Goal: Task Accomplishment & Management: Complete application form

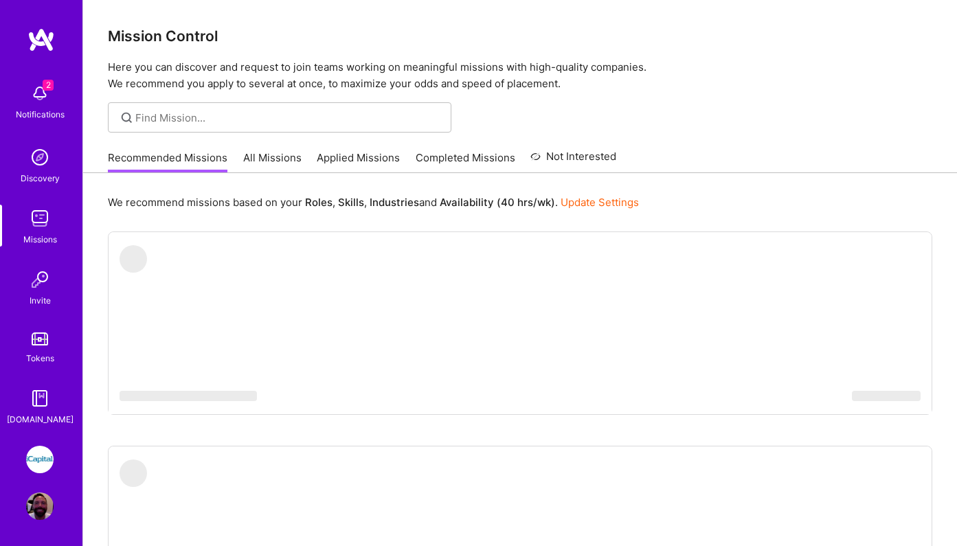
click at [351, 160] on link "Applied Missions" at bounding box center [358, 161] width 83 height 23
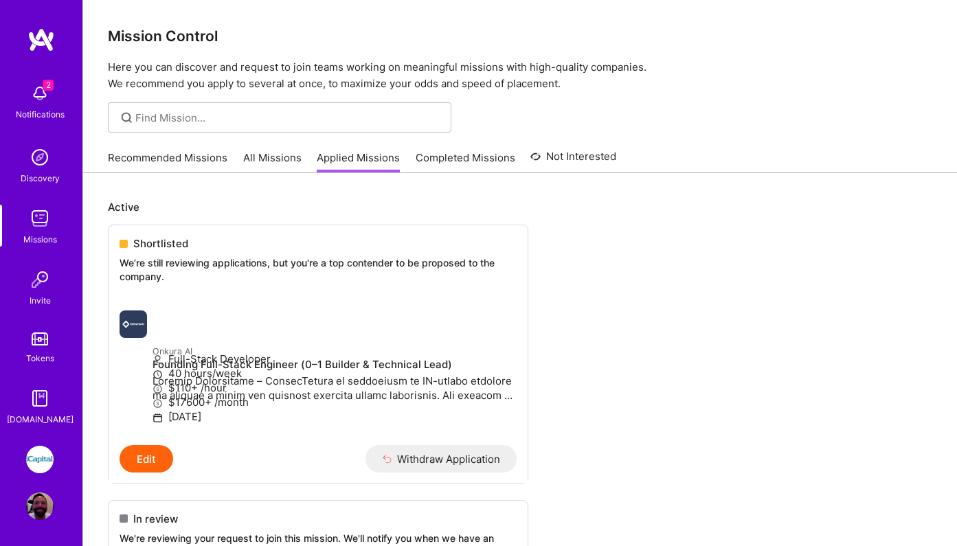
click at [40, 96] on img at bounding box center [39, 93] width 27 height 27
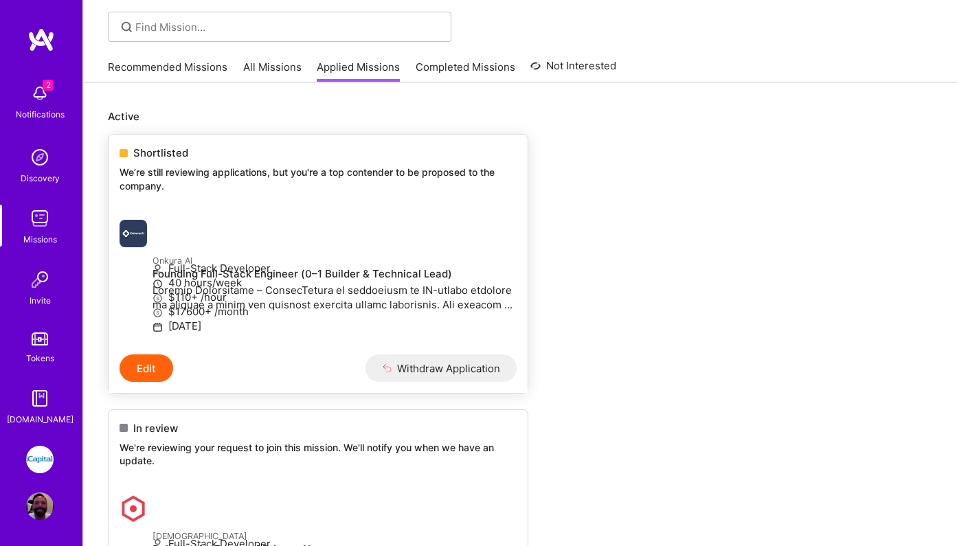
scroll to position [111, 0]
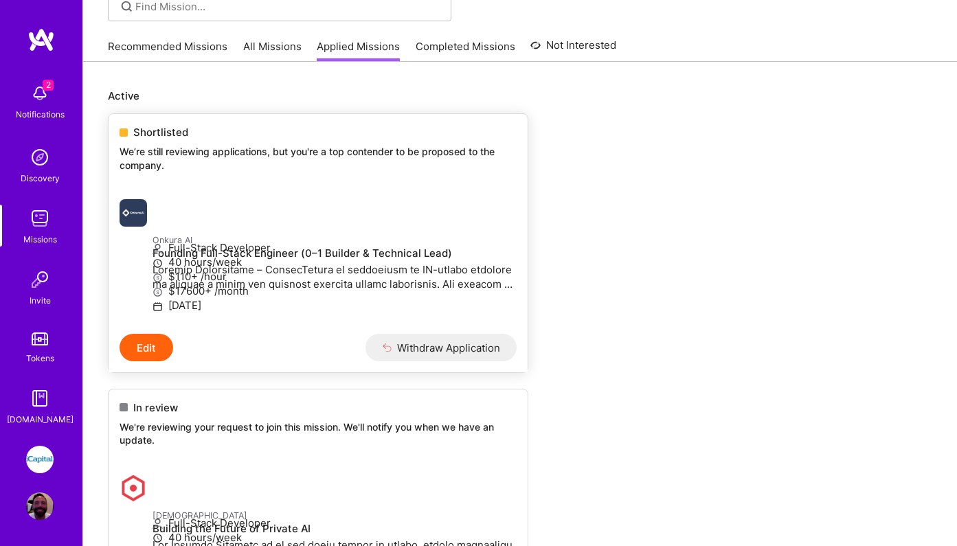
click at [208, 277] on p at bounding box center [335, 277] width 364 height 29
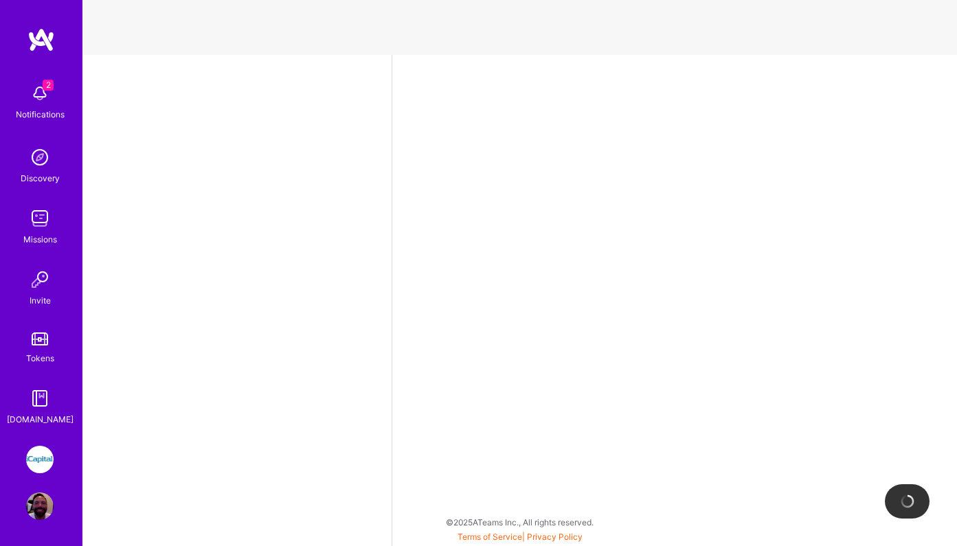
select select "US"
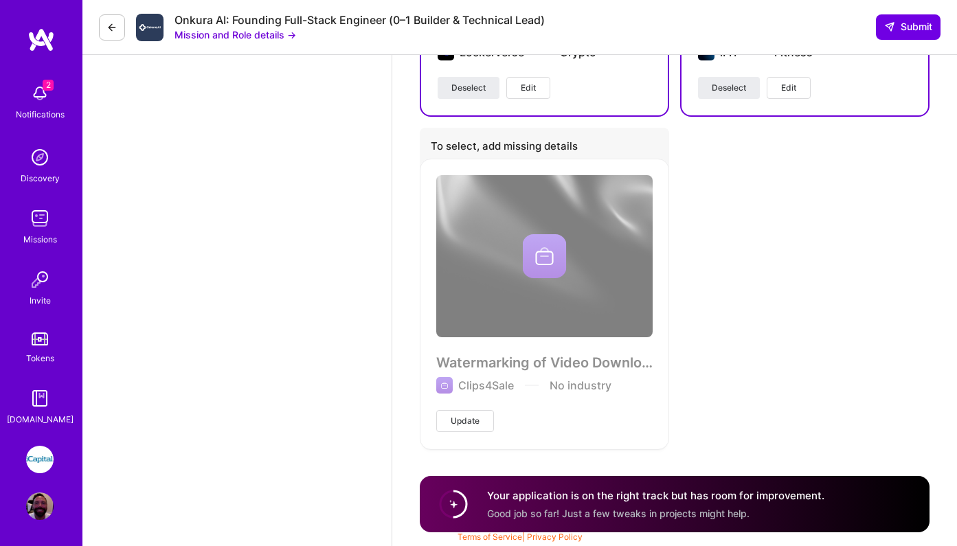
scroll to position [2475, 0]
click at [38, 96] on img at bounding box center [39, 93] width 27 height 27
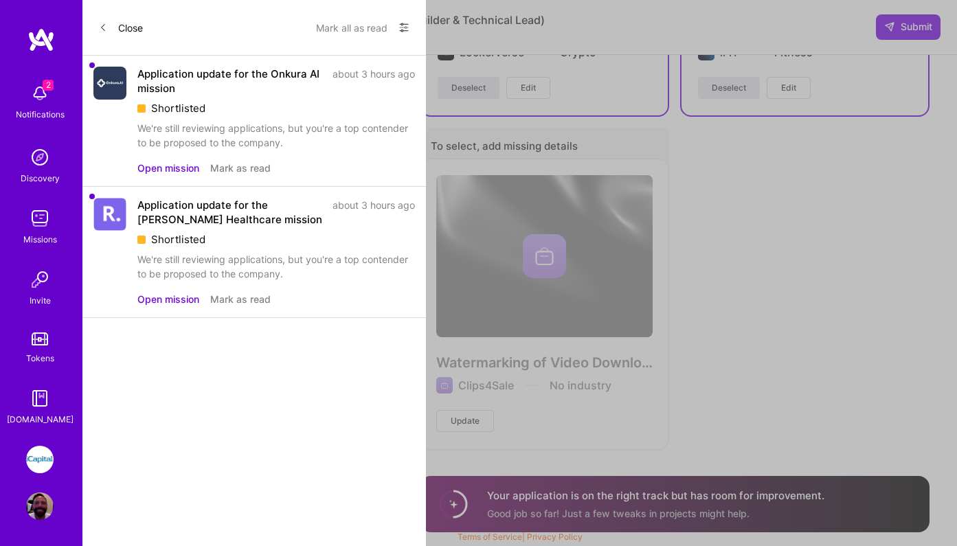
click at [175, 301] on button "Open mission" at bounding box center [168, 299] width 62 height 14
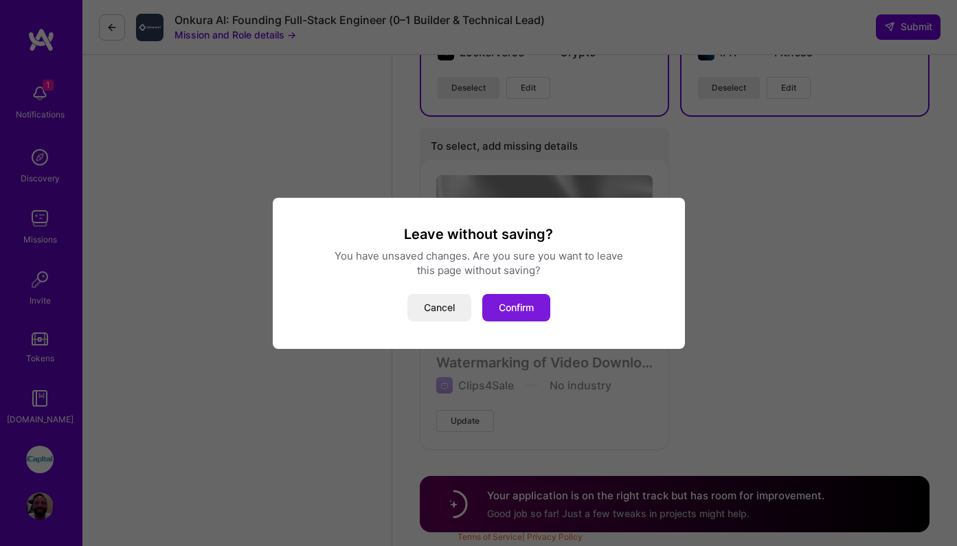
click at [524, 309] on button "Confirm" at bounding box center [516, 307] width 68 height 27
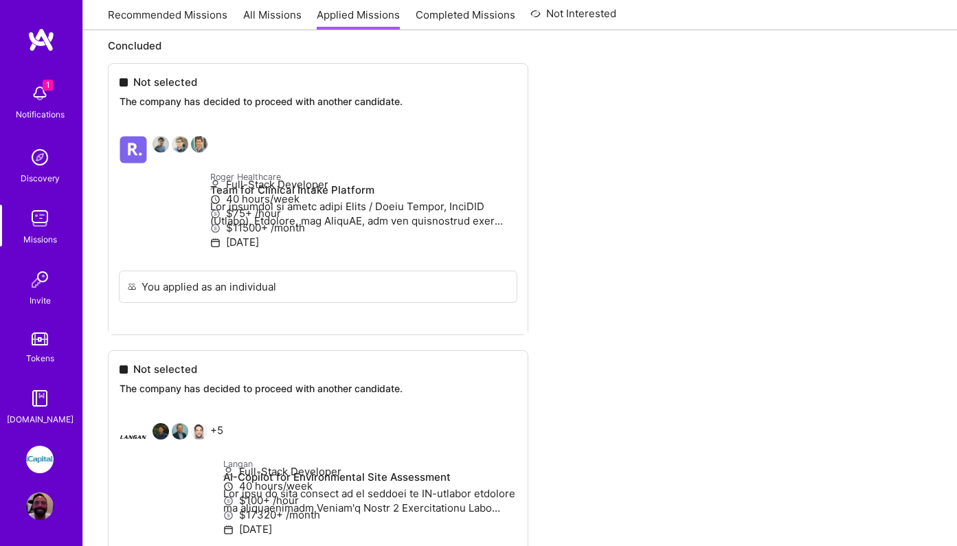
scroll to position [819, 0]
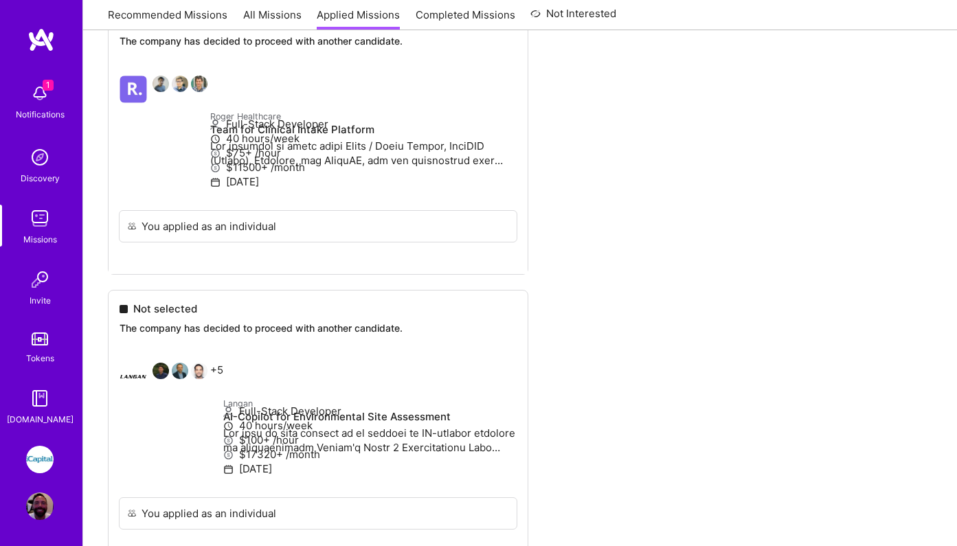
click at [41, 99] on img at bounding box center [39, 93] width 27 height 27
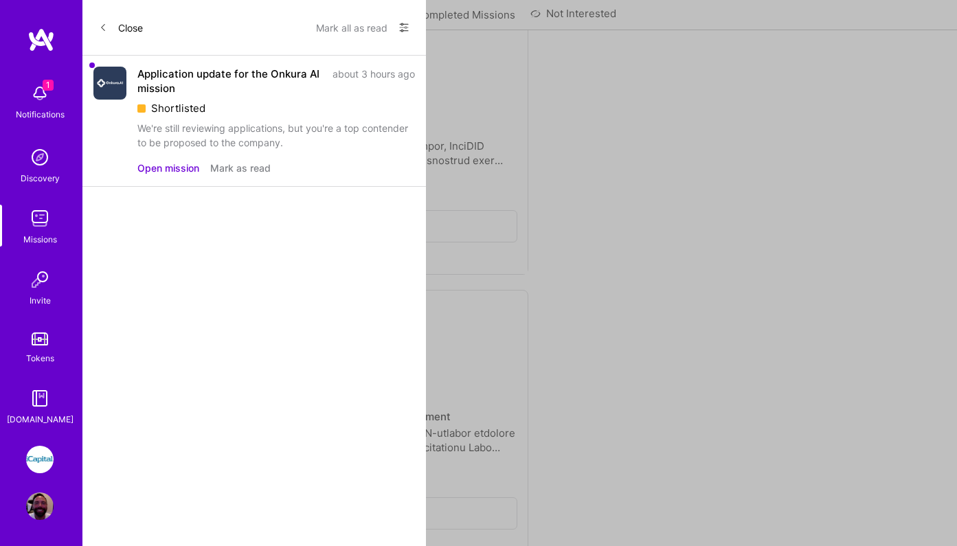
click at [260, 172] on button "Mark as read" at bounding box center [240, 168] width 60 height 14
